Goal: Task Accomplishment & Management: Use online tool/utility

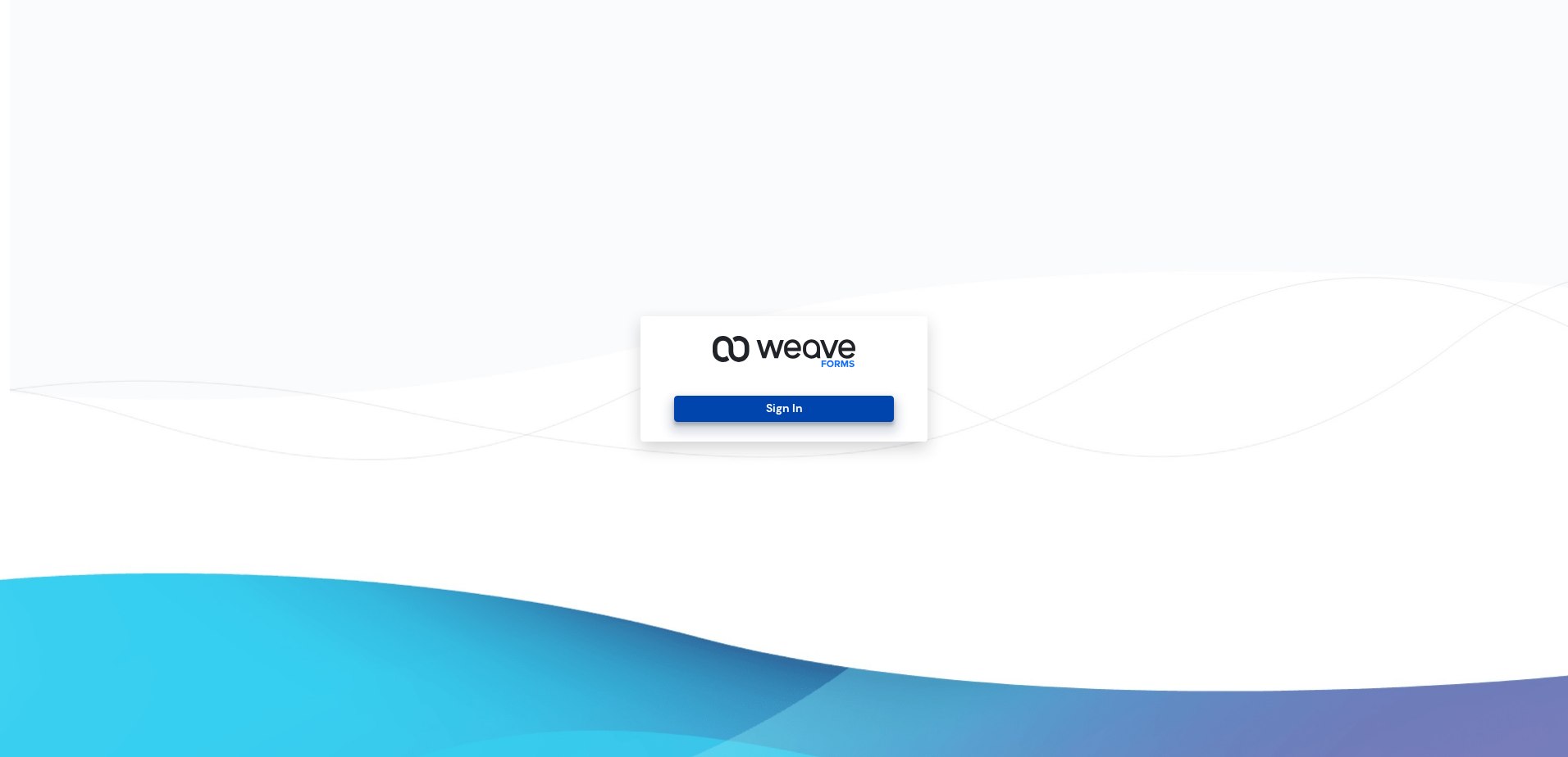
click at [830, 398] on button "Sign In" at bounding box center [784, 409] width 219 height 27
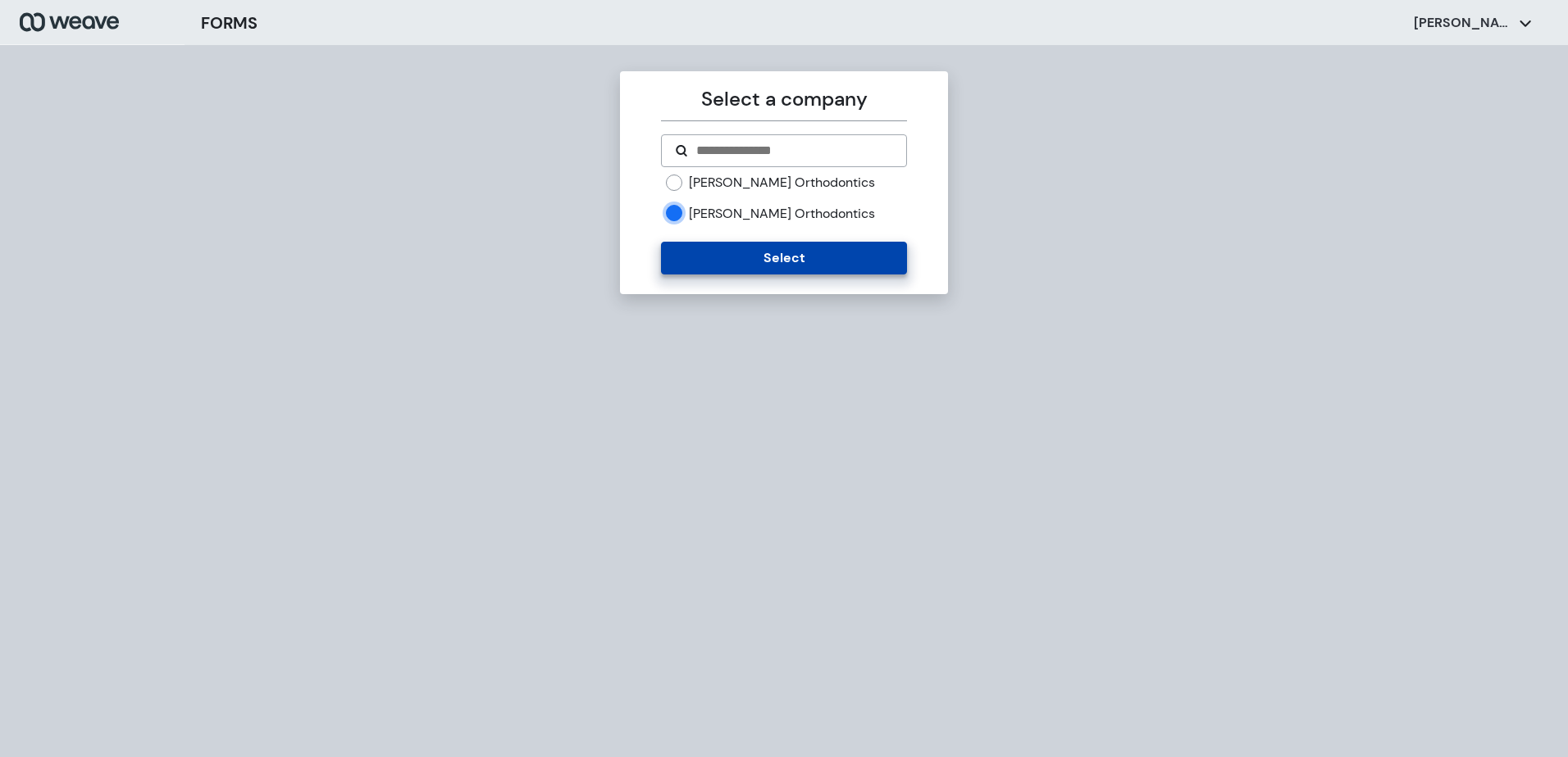
click at [772, 263] on button "Select" at bounding box center [783, 257] width 245 height 32
